Goal: Information Seeking & Learning: Learn about a topic

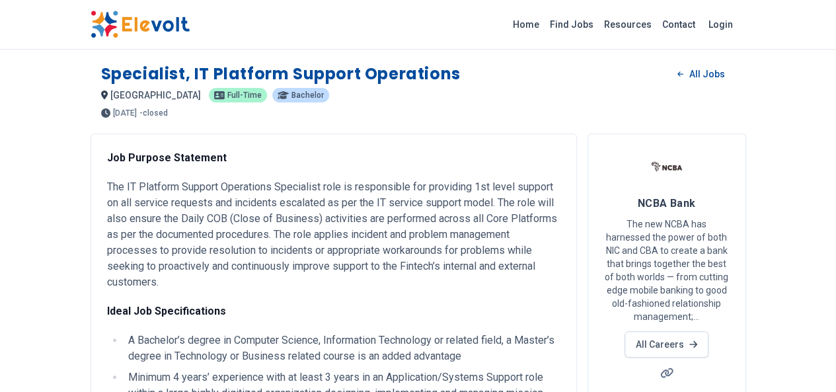
click at [139, 114] on p "- closed" at bounding box center [153, 113] width 28 height 8
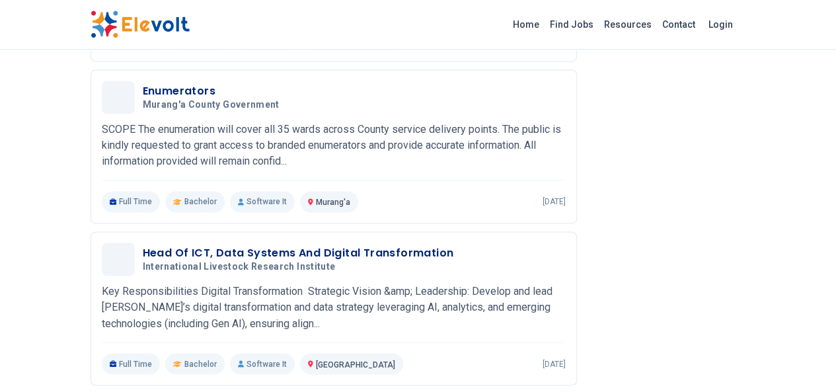
scroll to position [944, 0]
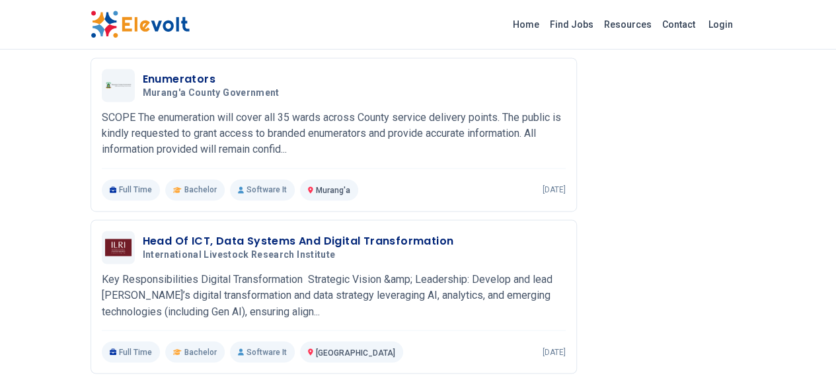
drag, startPoint x: 833, startPoint y: 309, endPoint x: 816, endPoint y: 180, distance: 129.9
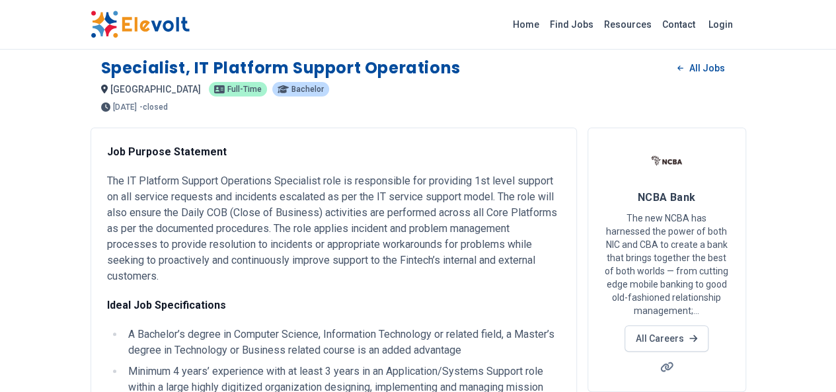
scroll to position [0, 0]
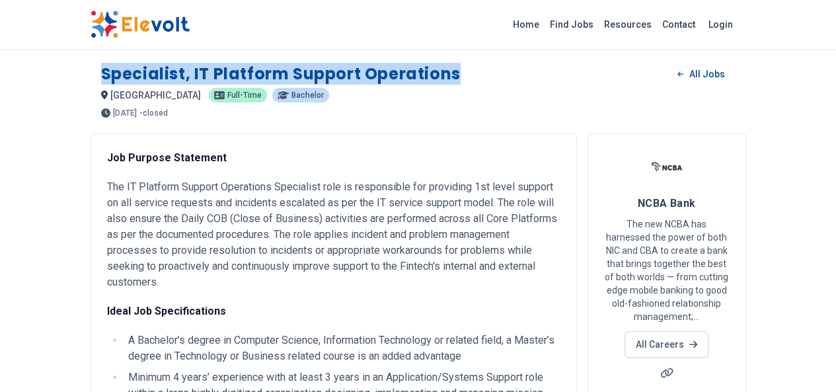
drag, startPoint x: 390, startPoint y: 67, endPoint x: 26, endPoint y: 71, distance: 364.2
click at [101, 71] on div "Specialist, IT Platform Support Operations All Jobs" at bounding box center [418, 73] width 634 height 21
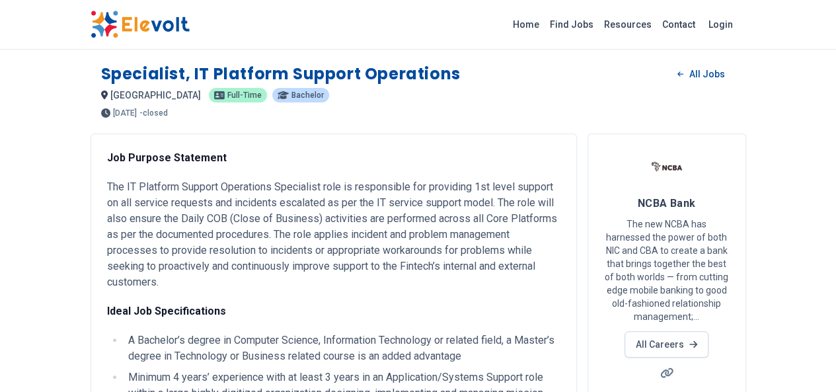
click at [160, 150] on p "Job Purpose Statement" at bounding box center [333, 158] width 453 height 16
